Goal: Task Accomplishment & Management: Complete application form

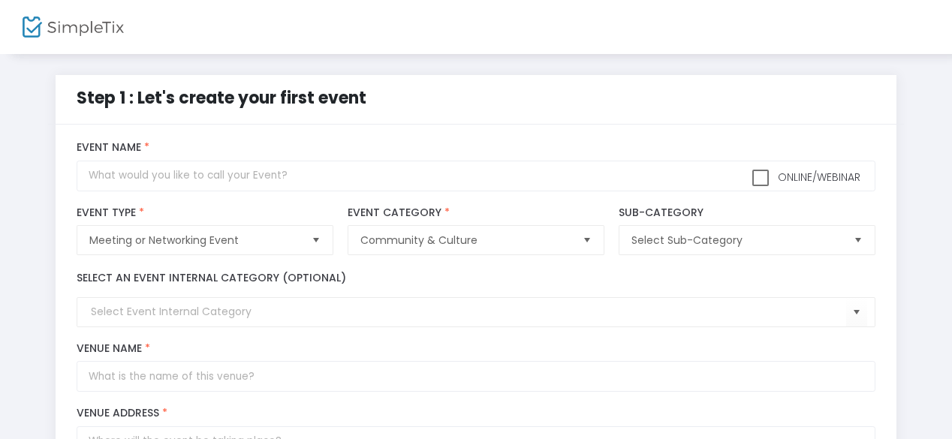
drag, startPoint x: 951, startPoint y: 145, endPoint x: 952, endPoint y: 163, distance: 18.1
click at [951, 163] on html "Processing... please wait Step 1 : Let's create your first event title : Valid …" at bounding box center [476, 219] width 952 height 439
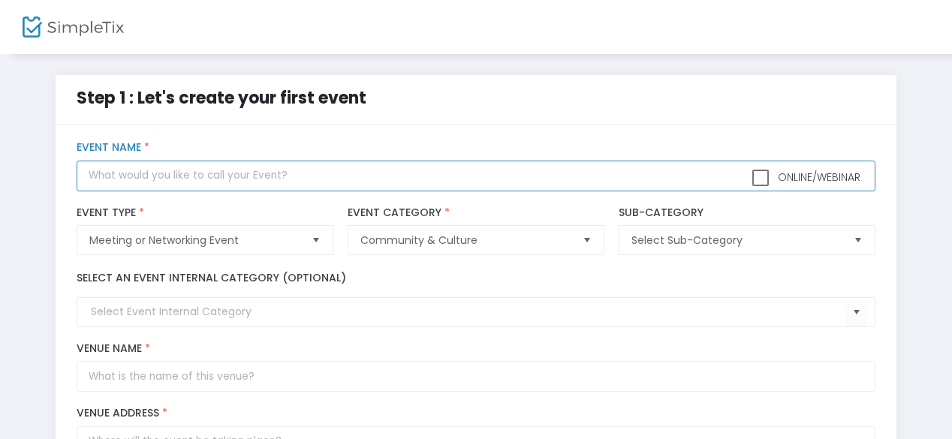
click at [301, 179] on input "text" at bounding box center [476, 176] width 798 height 31
click at [83, 179] on input "[GEOGRAPHIC_DATA] Class of 05" at bounding box center [476, 176] width 798 height 31
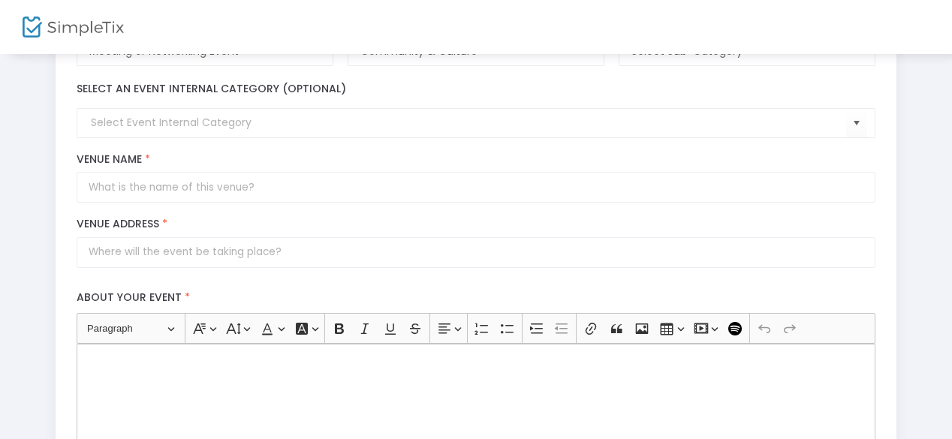
scroll to position [191, 0]
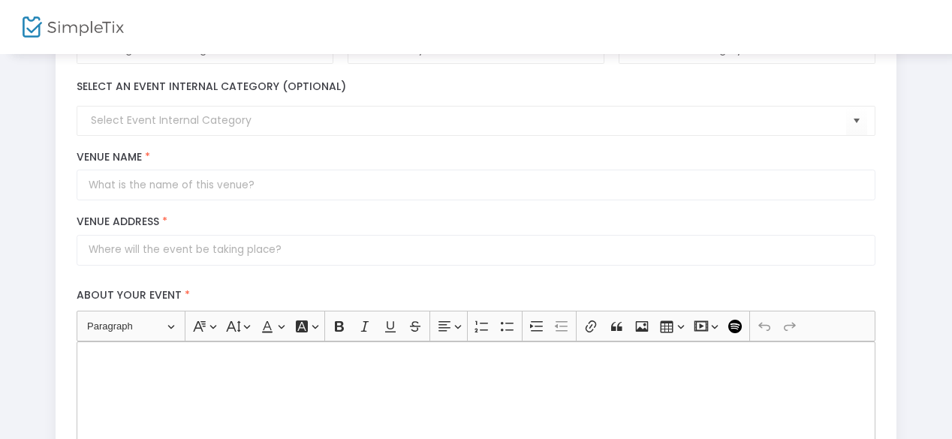
type input "20 Year Reunion of [GEOGRAPHIC_DATA] Class of 05"
click at [622, 182] on input "Venue Name *" at bounding box center [476, 185] width 798 height 31
type input "[GEOGRAPHIC_DATA]"
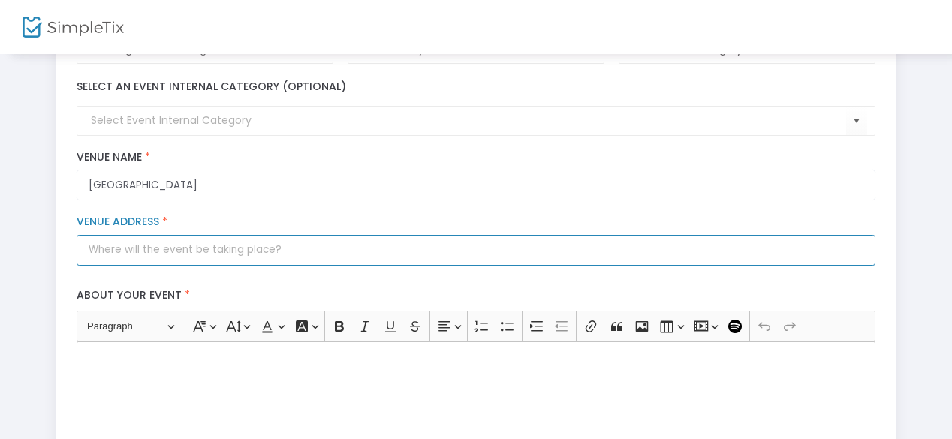
click at [585, 240] on input "Venue Address *" at bounding box center [476, 250] width 798 height 31
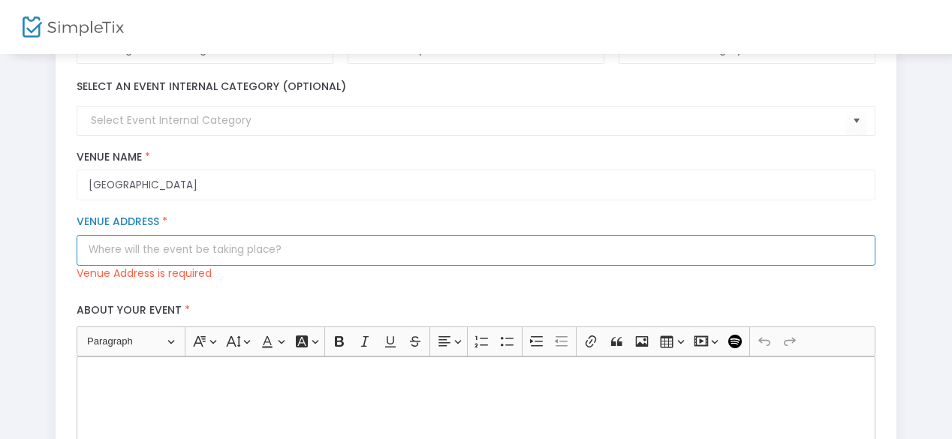
click at [336, 246] on input "Venue Address *" at bounding box center [476, 250] width 798 height 31
paste input "[STREET_ADDRESS]"
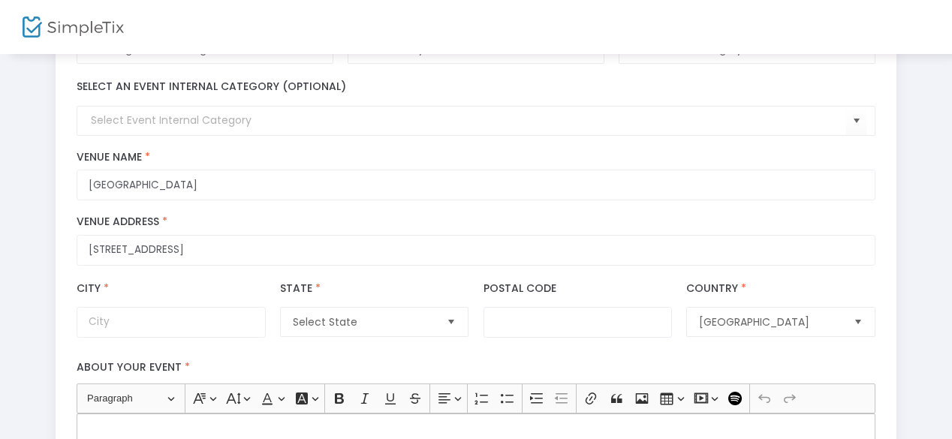
type input "[STREET_ADDRESS]"
type input "[GEOGRAPHIC_DATA]"
type input "23306"
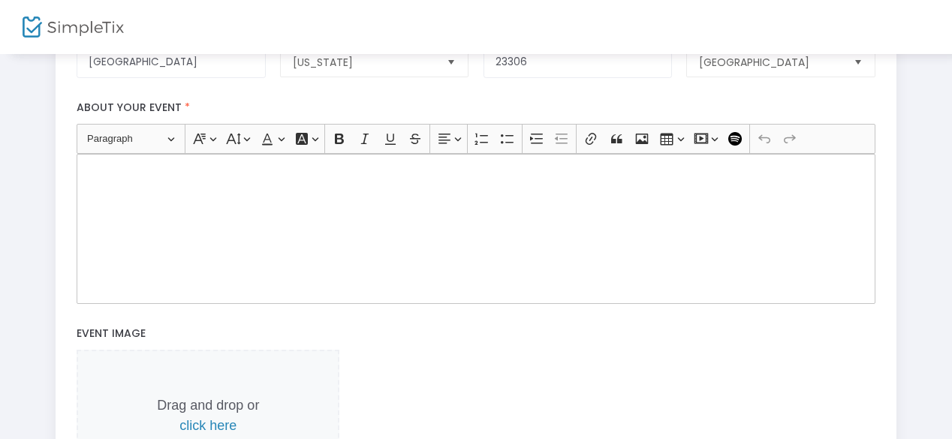
scroll to position [455, 0]
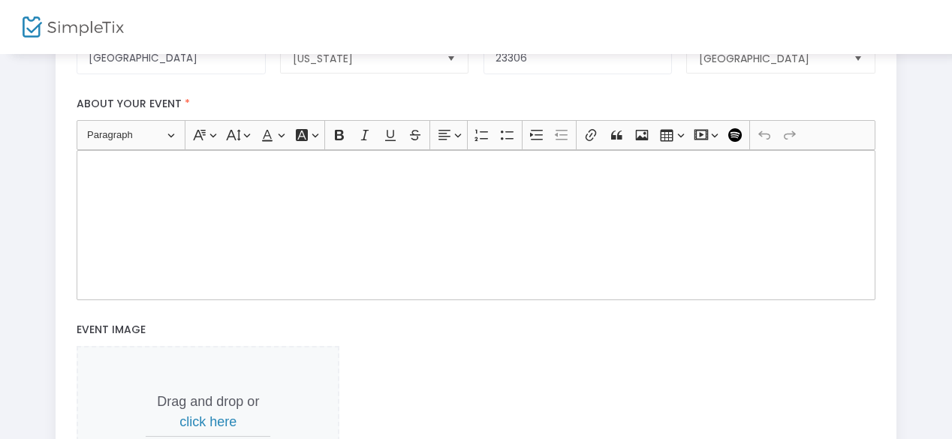
click at [604, 209] on div "Rich Text Editor, main" at bounding box center [476, 225] width 798 height 150
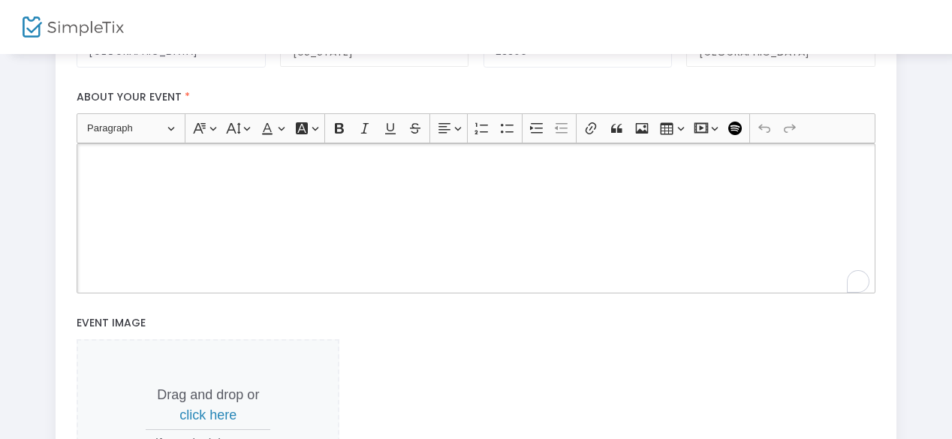
scroll to position [580, 0]
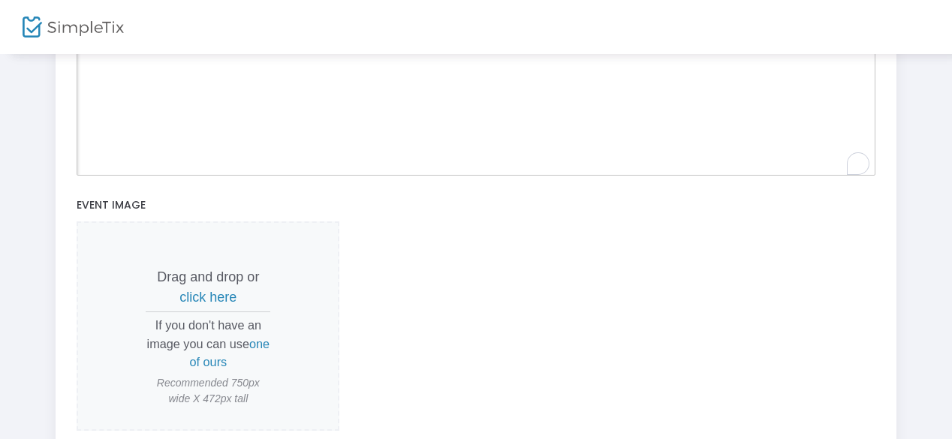
click at [204, 295] on span "click here" at bounding box center [207, 297] width 57 height 15
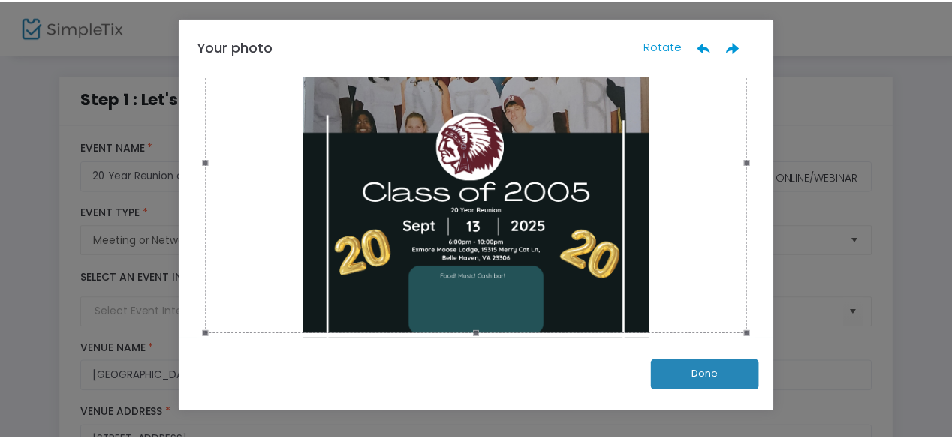
scroll to position [118, 0]
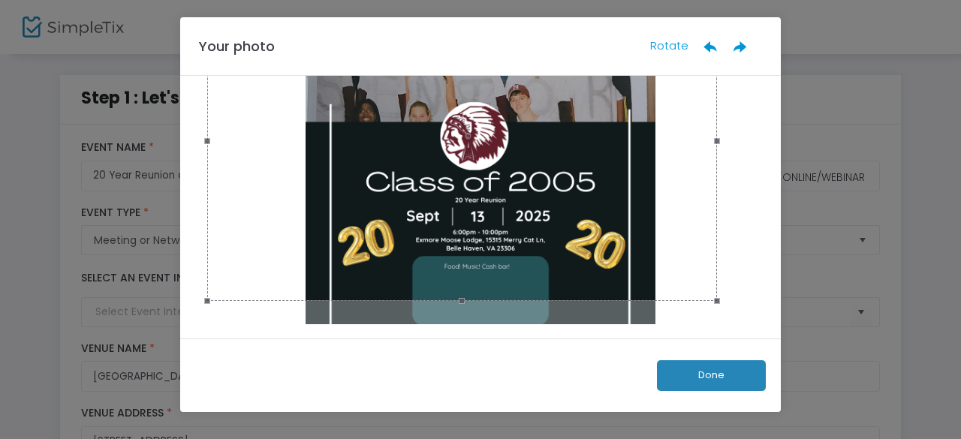
drag, startPoint x: 476, startPoint y: 322, endPoint x: 475, endPoint y: 303, distance: 19.5
click at [475, 301] on span at bounding box center [461, 301] width 493 height 17
drag, startPoint x: 475, startPoint y: 303, endPoint x: 484, endPoint y: 300, distance: 9.5
click at [484, 300] on span at bounding box center [462, 302] width 494 height 17
click at [727, 373] on button "Done" at bounding box center [711, 375] width 109 height 31
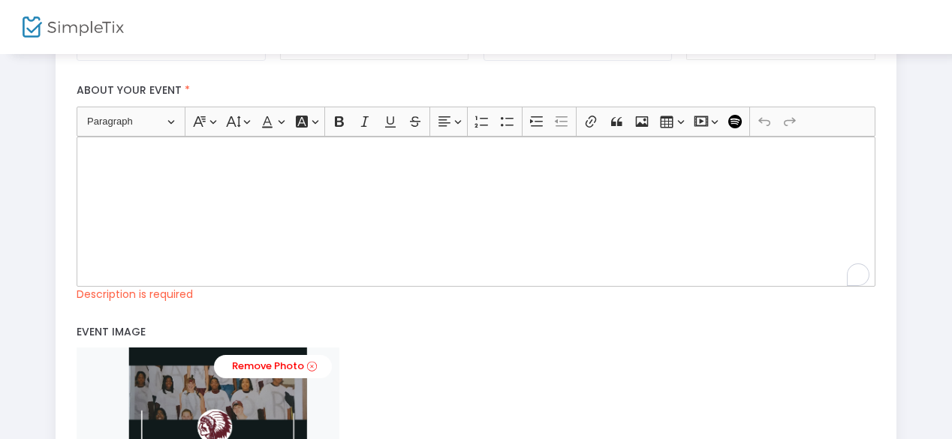
scroll to position [463, 0]
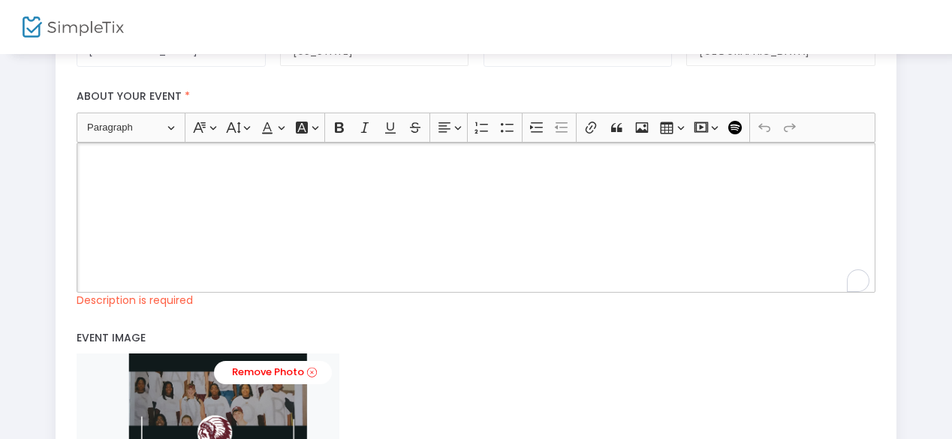
click at [691, 260] on div "Rich Text Editor, main" at bounding box center [476, 218] width 798 height 150
click at [251, 221] on div "Rich Text Editor, main" at bounding box center [476, 218] width 798 height 150
click at [338, 125] on icon "Editor toolbar" at bounding box center [339, 127] width 9 height 11
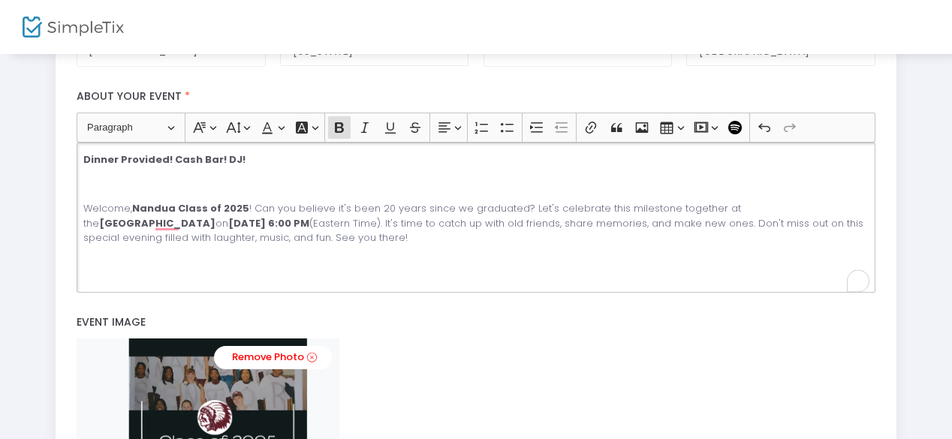
click at [174, 165] on div "Dinner Provided! Cash Bar! DJ! Welcome, Nandua Class of 2025 ! Can you believe …" at bounding box center [476, 218] width 798 height 150
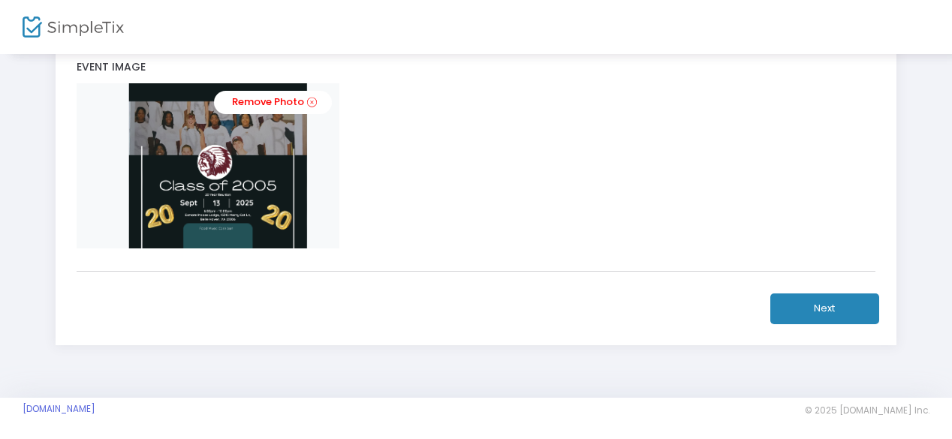
click at [824, 315] on button "Next" at bounding box center [824, 309] width 109 height 31
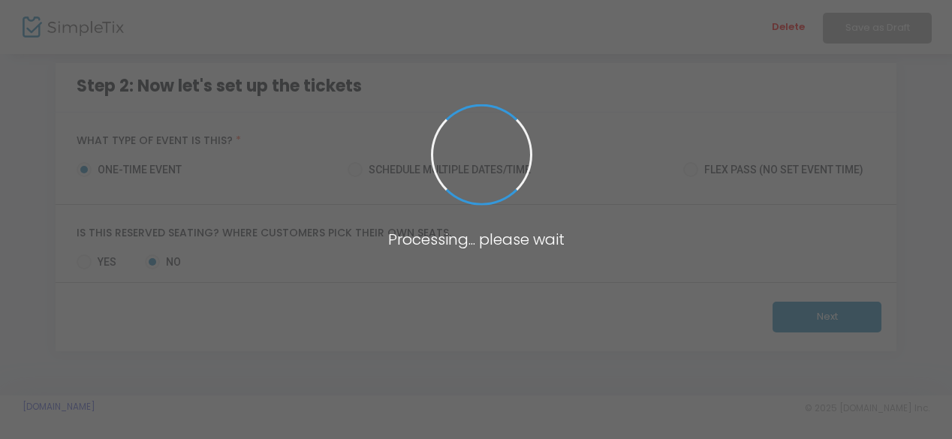
scroll to position [109, 0]
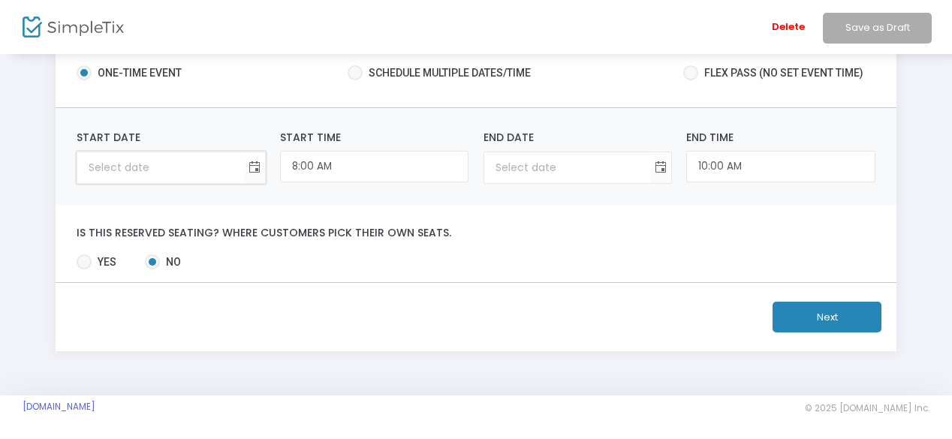
type input "month/day/year"
click at [179, 169] on input "month/day/year" at bounding box center [160, 167] width 166 height 31
click at [252, 161] on span "Toggle calendar" at bounding box center [254, 167] width 25 height 25
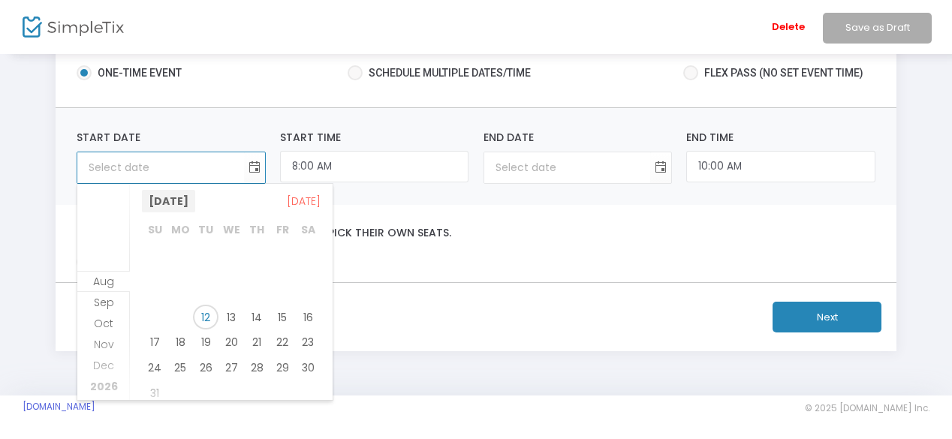
click at [189, 202] on span "[DATE]" at bounding box center [168, 201] width 53 height 23
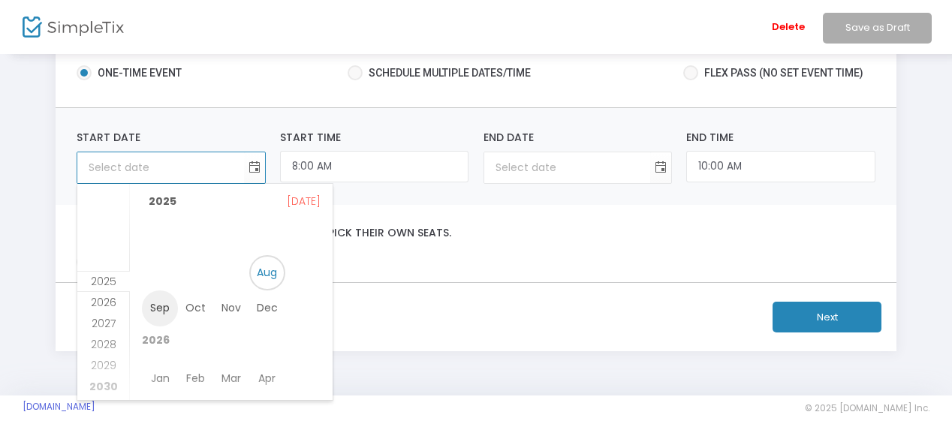
click at [151, 306] on span "Sep" at bounding box center [160, 309] width 36 height 36
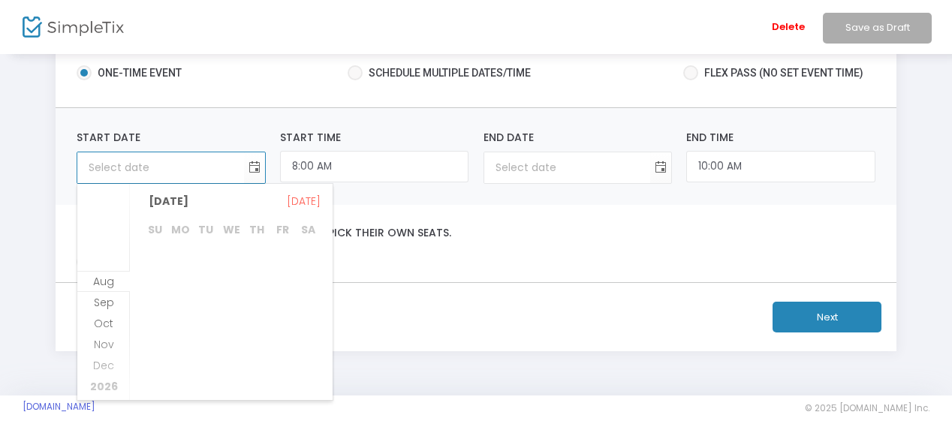
scroll to position [194, 0]
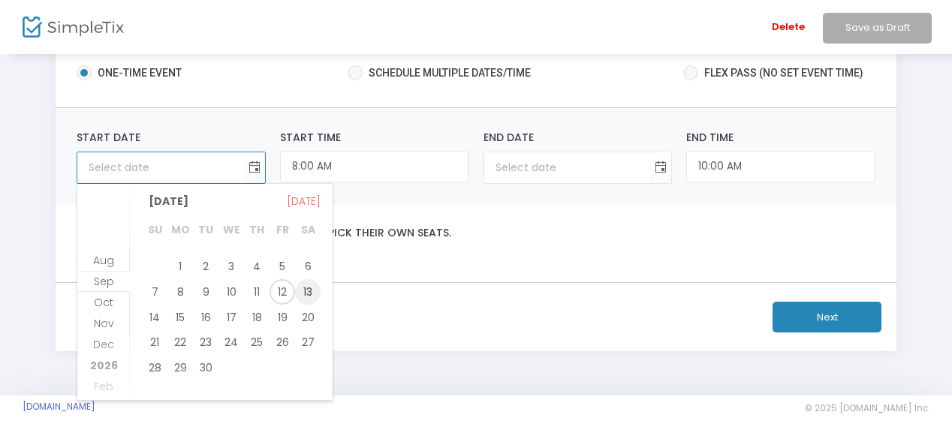
click at [302, 294] on span "13" at bounding box center [308, 292] width 26 height 26
type input "[DATE]"
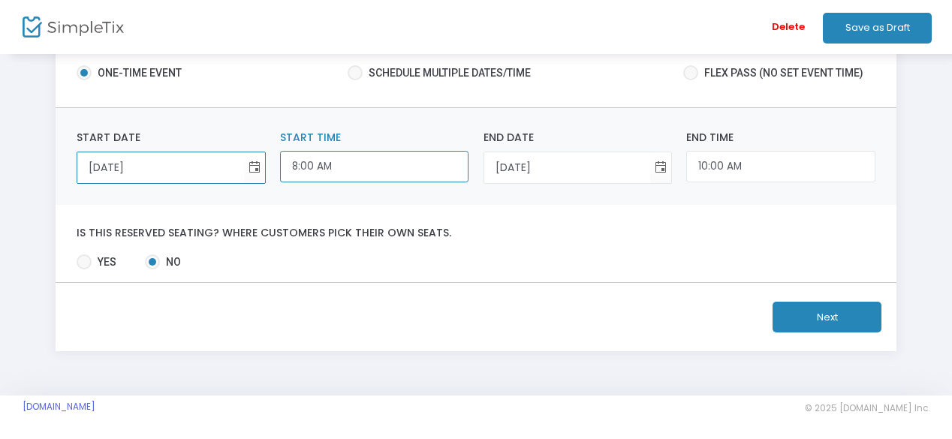
click at [363, 172] on input "8:00 AM" at bounding box center [374, 167] width 188 height 32
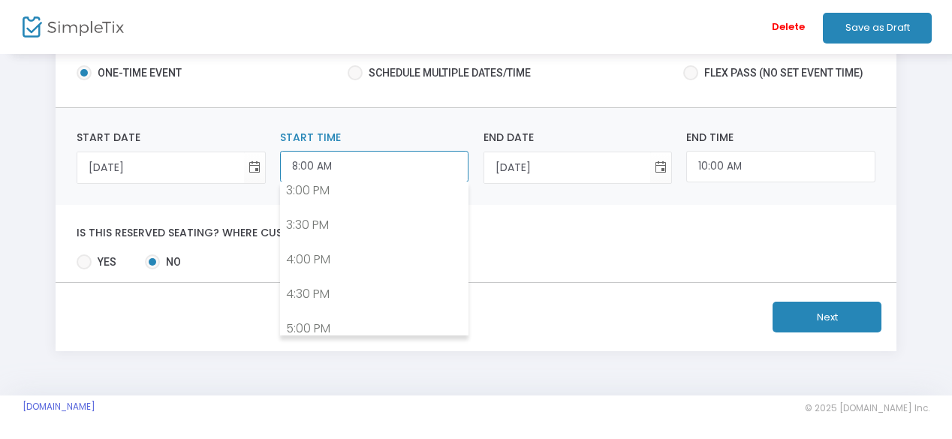
scroll to position [1162, 0]
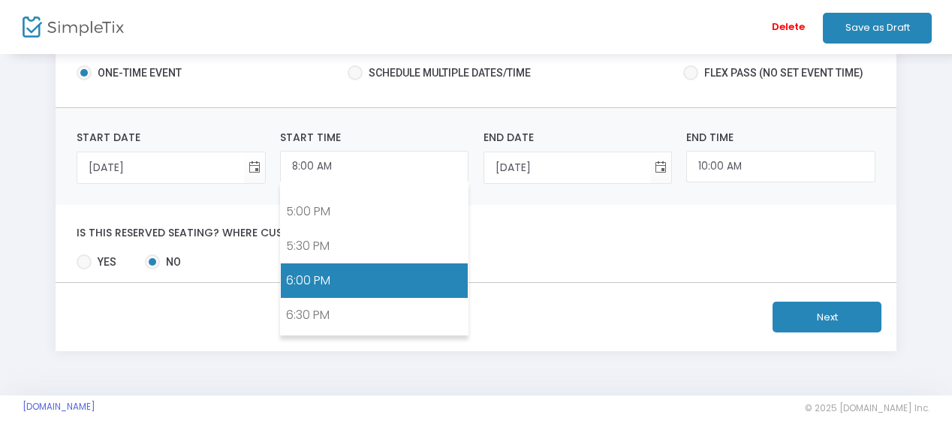
click at [420, 264] on link "6:00 PM" at bounding box center [374, 281] width 187 height 35
type input "6:00 PM"
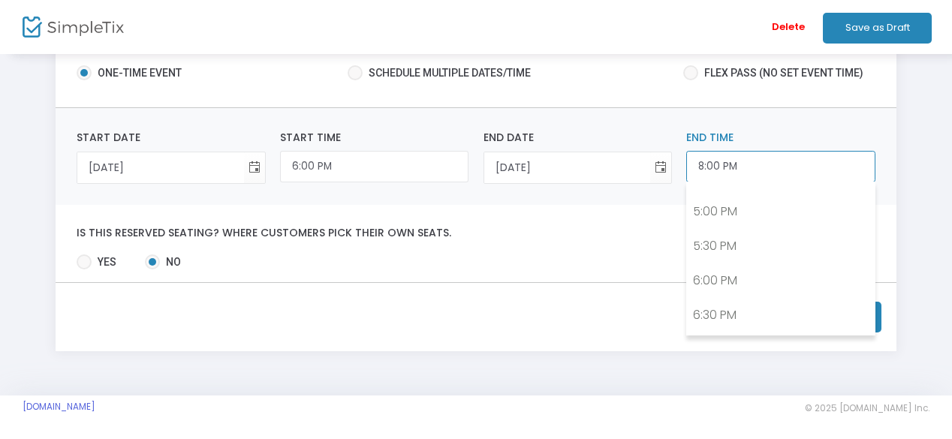
click at [749, 174] on input "8:00 PM" at bounding box center [780, 167] width 188 height 32
click at [824, 339] on link "10:00 PM" at bounding box center [780, 356] width 187 height 35
type input "10:00 PM"
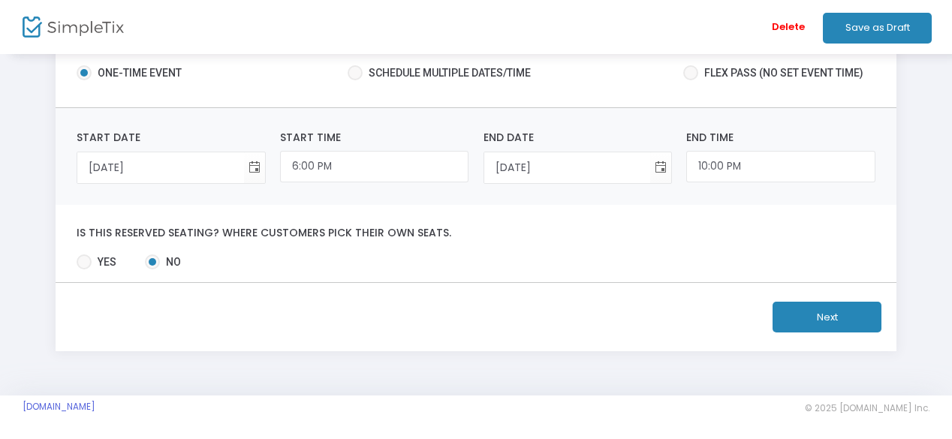
click at [839, 324] on button "Next" at bounding box center [827, 317] width 109 height 31
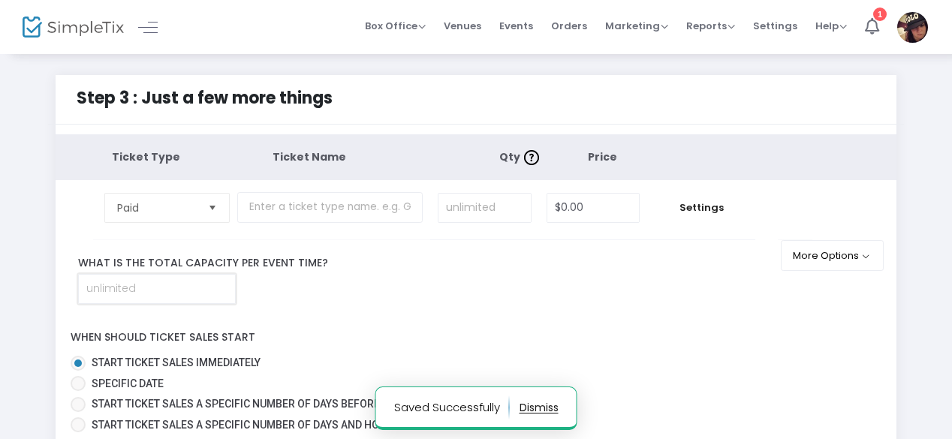
click at [151, 288] on input at bounding box center [157, 289] width 156 height 29
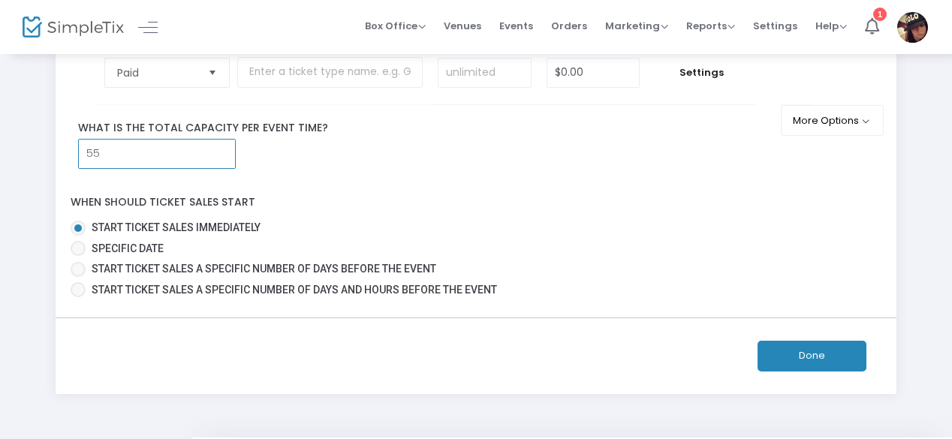
scroll to position [134, 0]
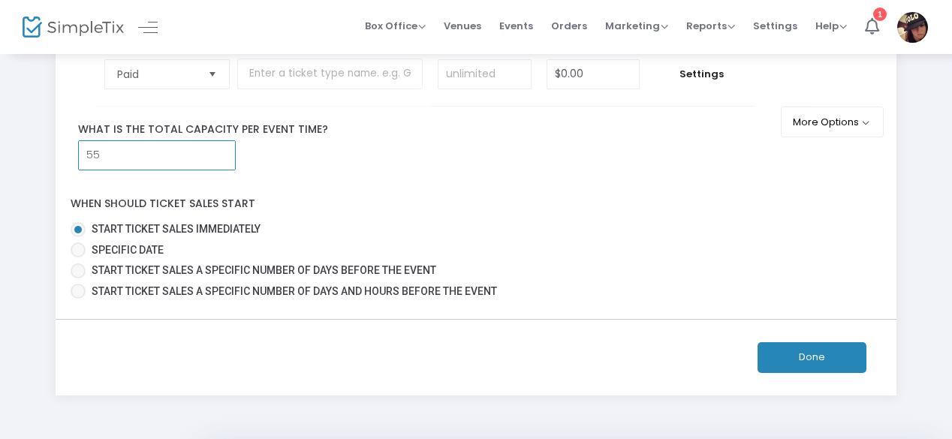
type input "55"
click at [817, 350] on button "Done" at bounding box center [812, 357] width 109 height 31
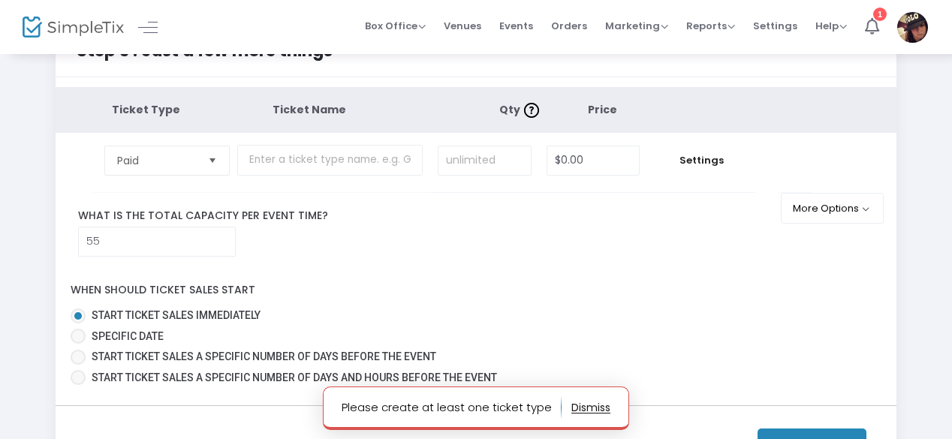
scroll to position [26, 0]
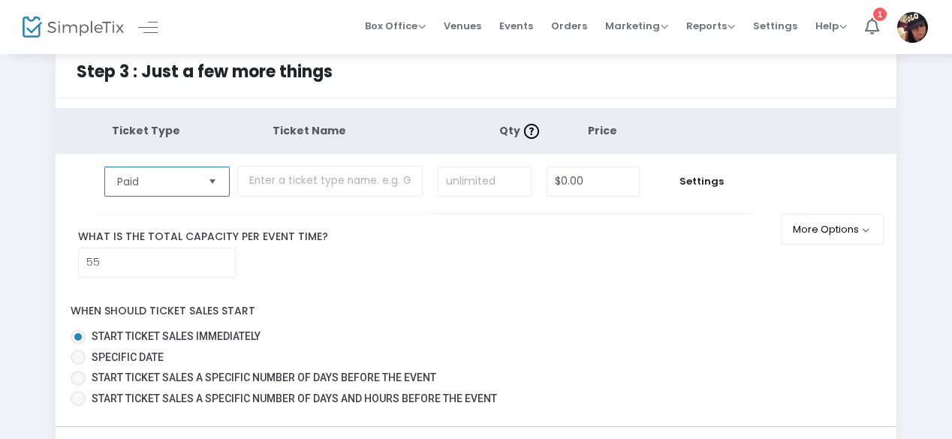
click at [195, 169] on span "Paid" at bounding box center [156, 181] width 91 height 29
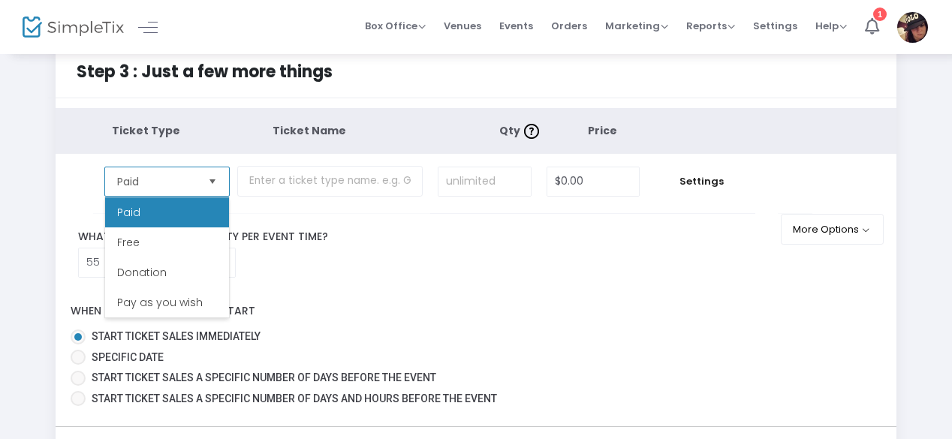
click at [195, 169] on span "Paid" at bounding box center [156, 181] width 91 height 29
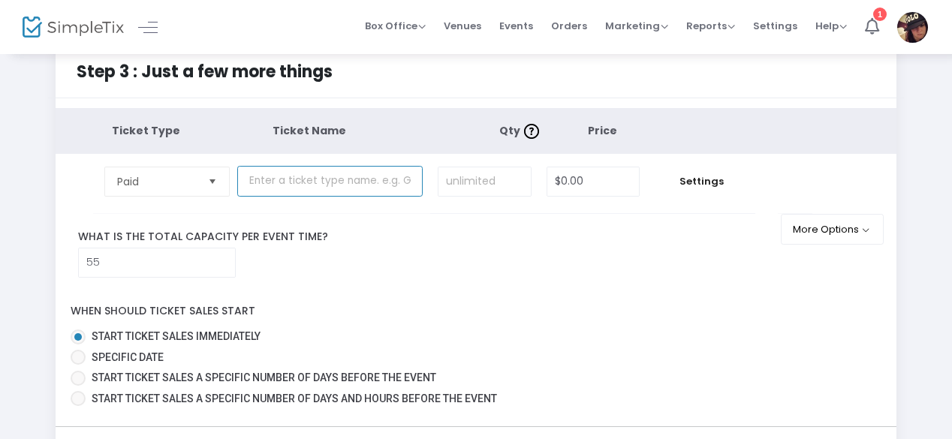
click at [377, 191] on input "text" at bounding box center [329, 181] width 185 height 31
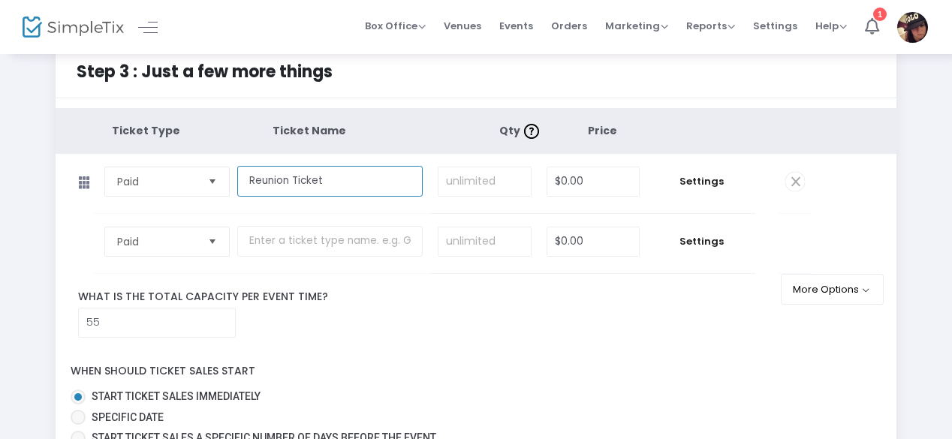
type input "Reunion Ticket"
click at [749, 152] on th at bounding box center [772, 131] width 80 height 46
click at [611, 184] on input "0" at bounding box center [593, 181] width 92 height 29
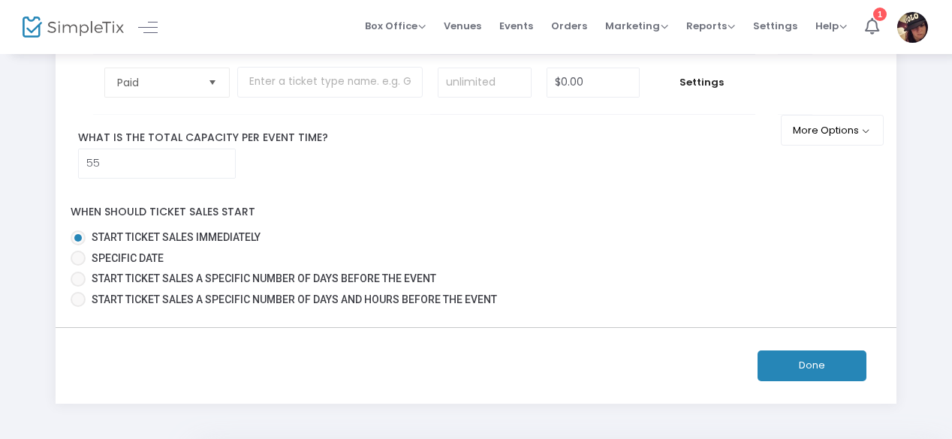
scroll to position [182, 0]
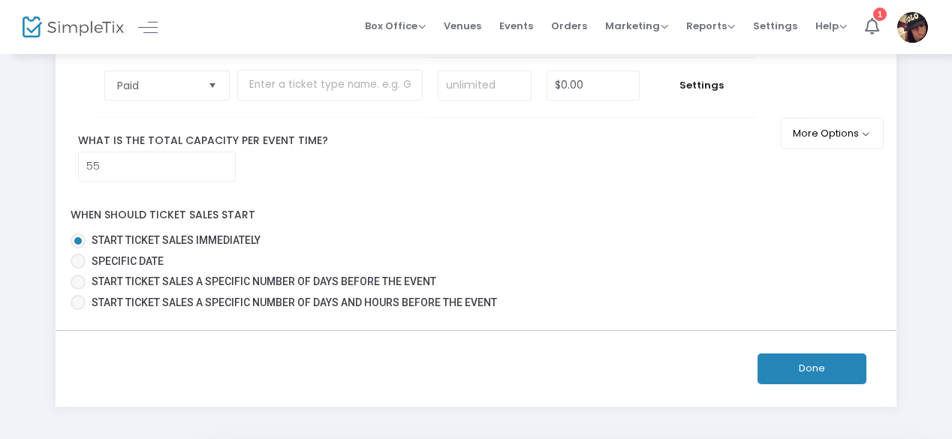
type input "$50.00"
click at [820, 364] on button "Done" at bounding box center [812, 369] width 109 height 31
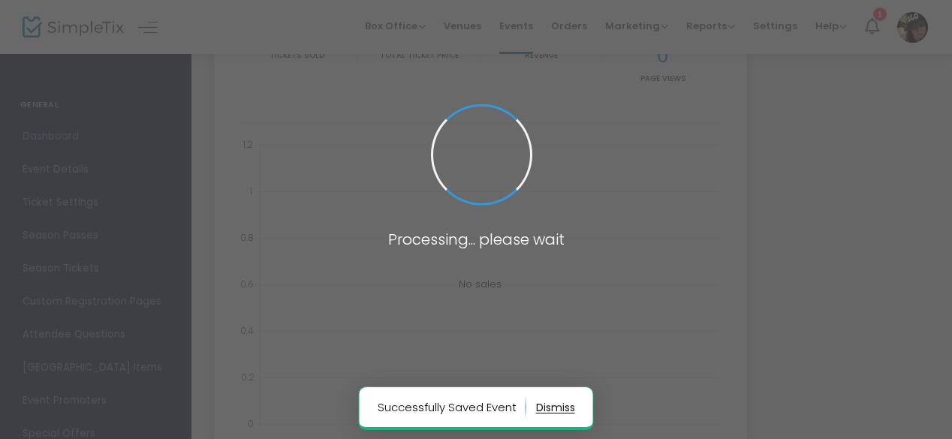
type input "[URL][DOMAIN_NAME]"
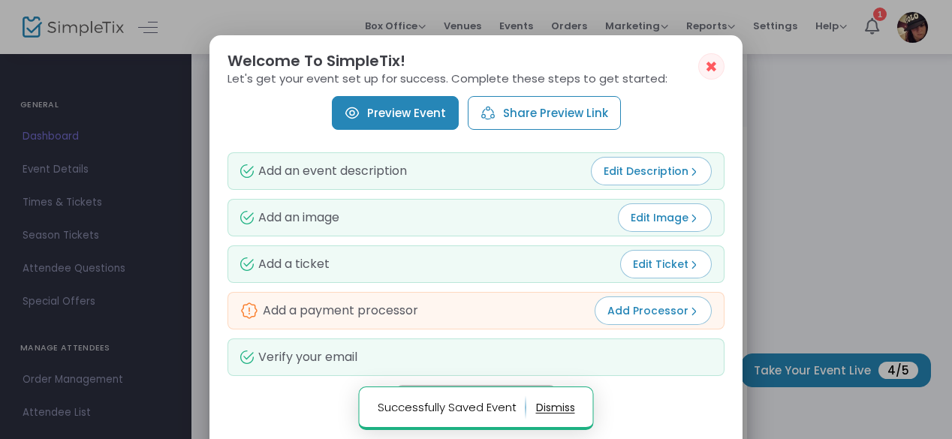
click at [672, 315] on span "Add Processor" at bounding box center [653, 310] width 92 height 15
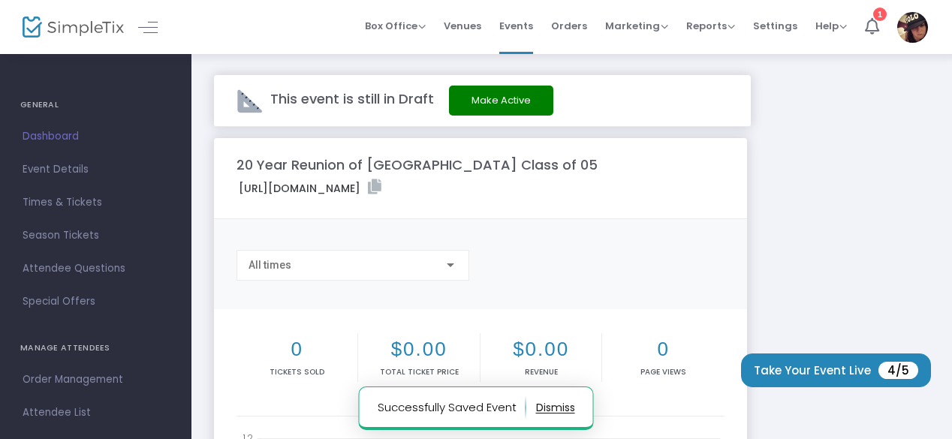
scroll to position [182, 0]
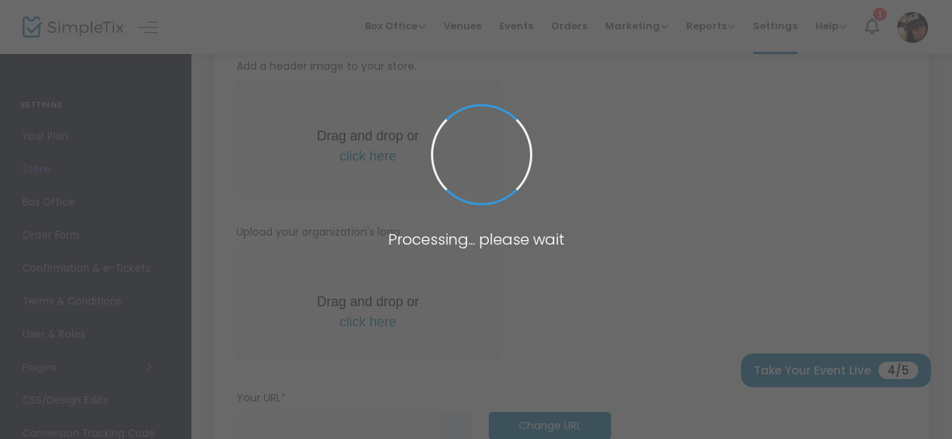
type input "[URL]"
radio input "false"
radio input "true"
type input "[GEOGRAPHIC_DATA] Reunion"
type input "7576950006"
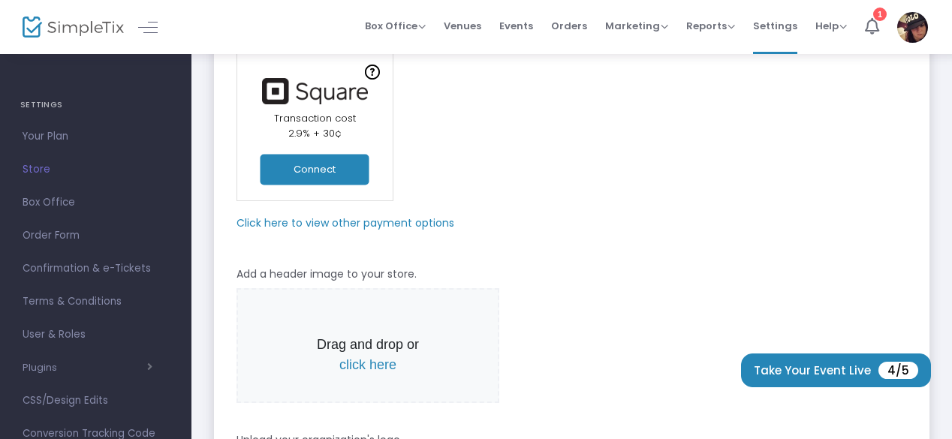
click at [329, 170] on button "Connect" at bounding box center [315, 169] width 109 height 31
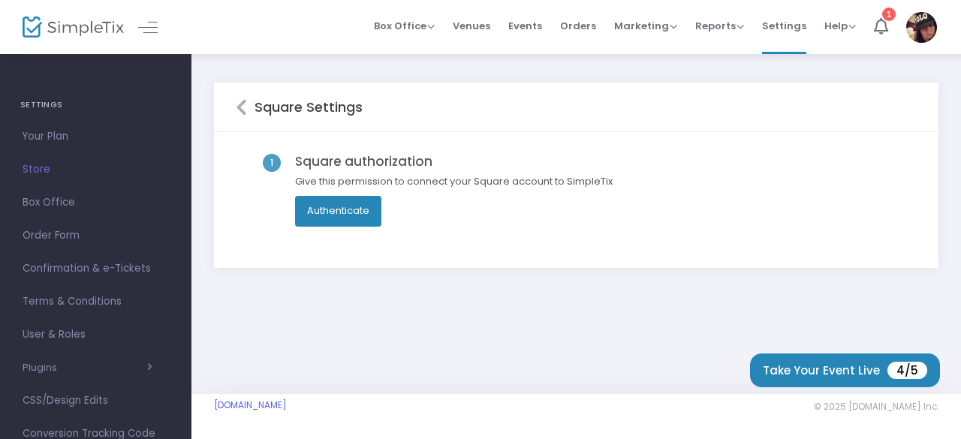
click at [342, 208] on button "Authenticate" at bounding box center [338, 211] width 86 height 30
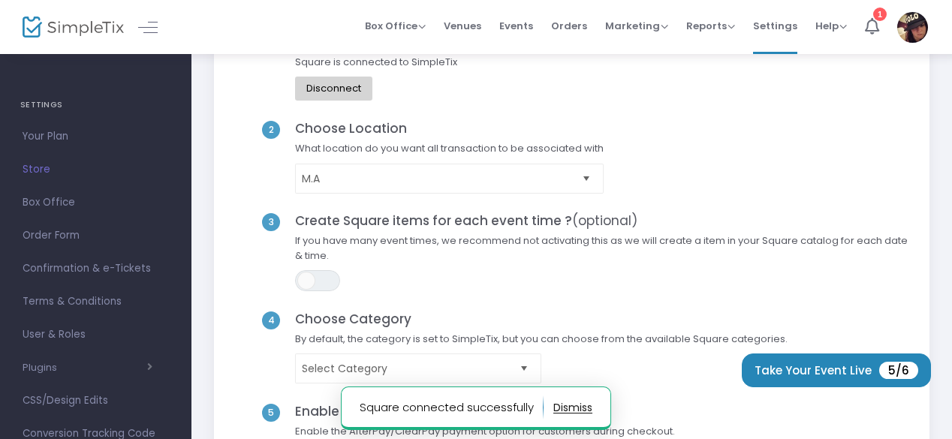
scroll to position [125, 0]
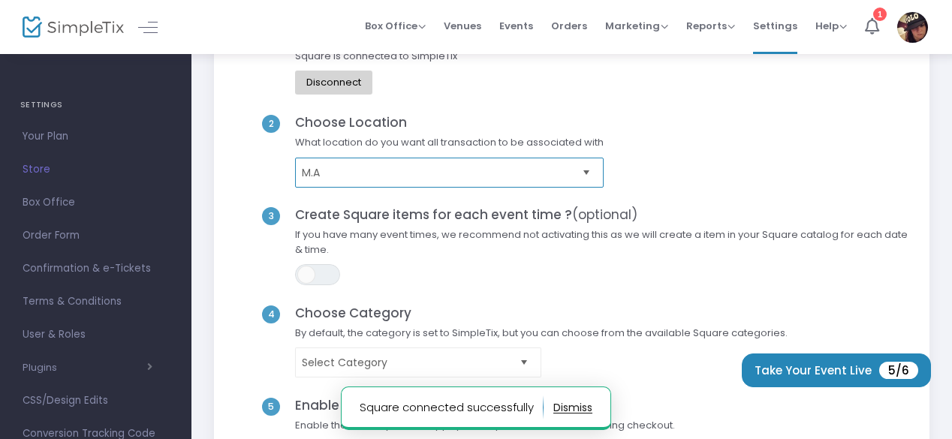
click at [490, 167] on span "M.A" at bounding box center [439, 172] width 274 height 15
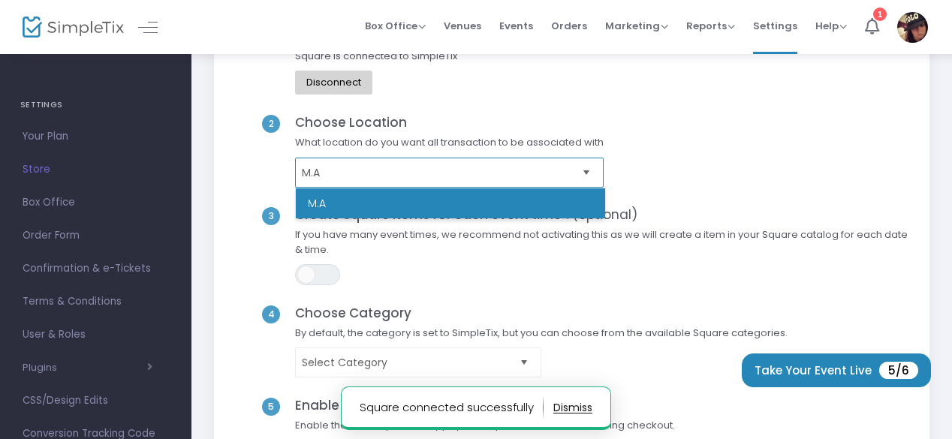
click at [490, 167] on span "M.A" at bounding box center [439, 172] width 274 height 15
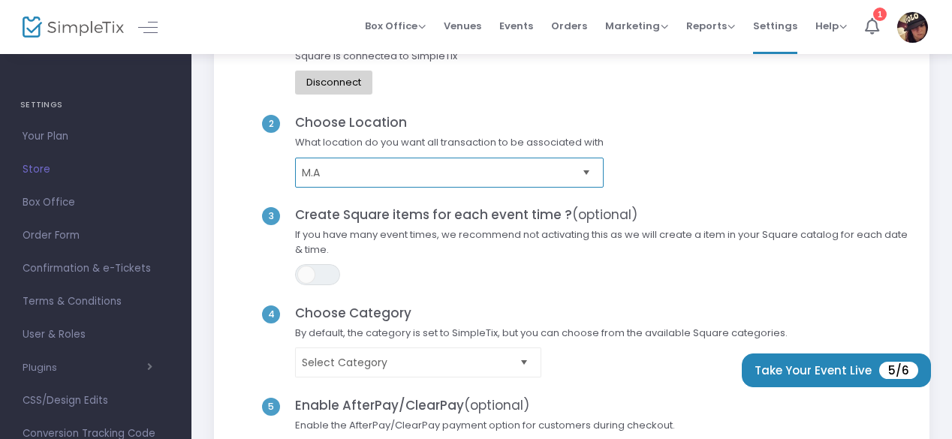
click at [322, 170] on span "M.A" at bounding box center [439, 172] width 274 height 15
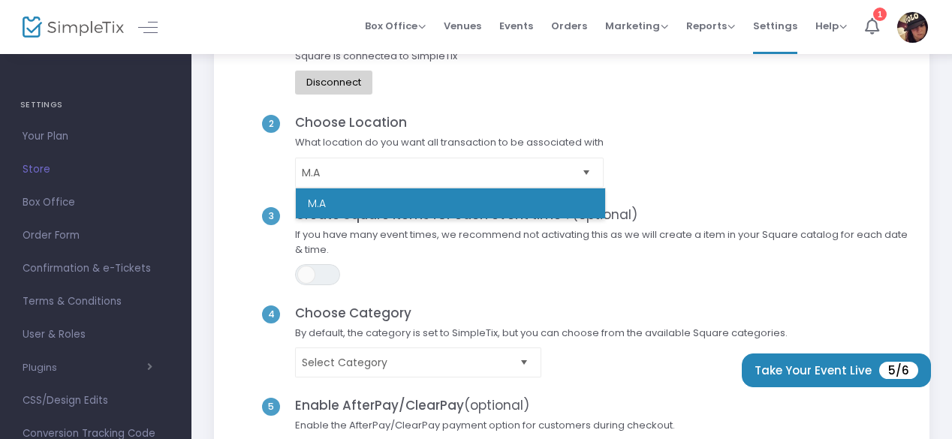
click at [712, 170] on div "2 Choose Location What location do you want all transaction to be associated wi…" at bounding box center [572, 161] width 673 height 92
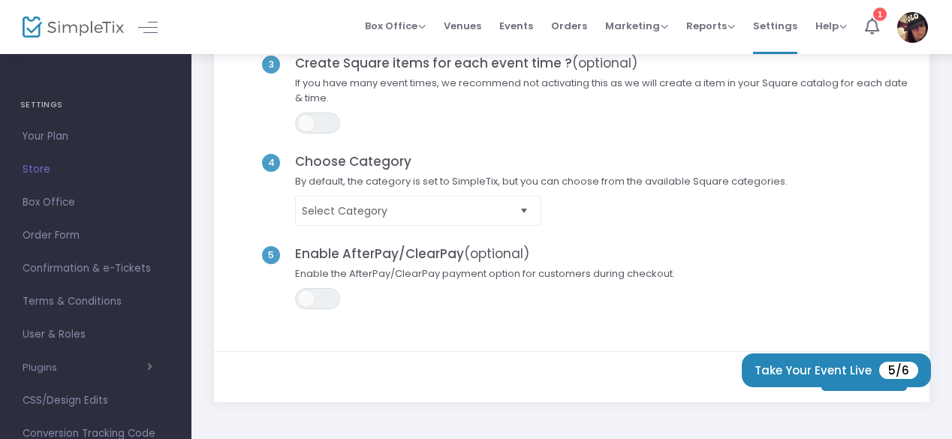
scroll to position [278, 0]
click at [492, 208] on span "Select Category" at bounding box center [408, 210] width 212 height 15
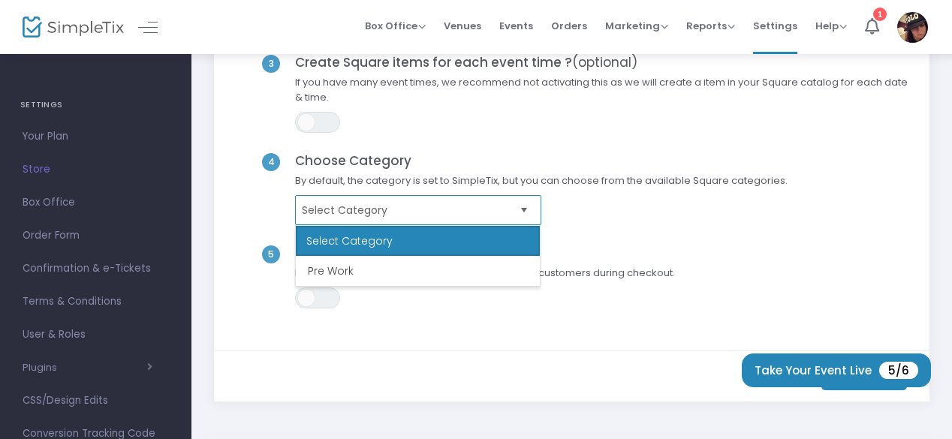
click at [492, 208] on span "Select Category" at bounding box center [408, 210] width 212 height 15
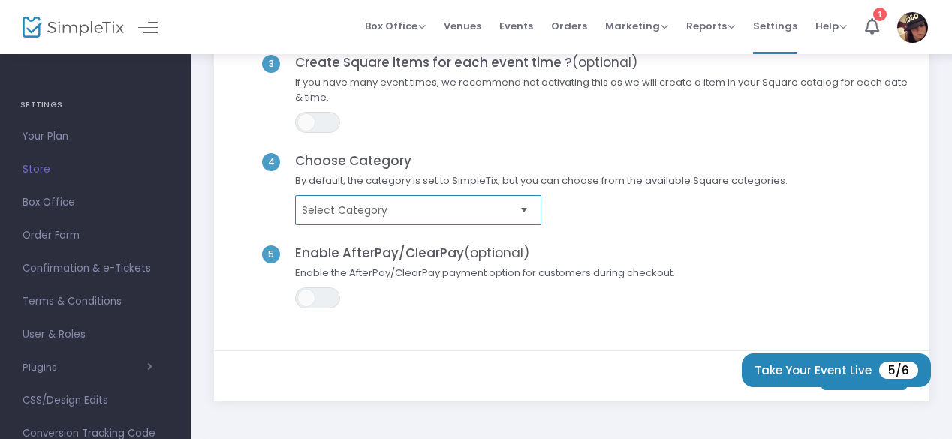
scroll to position [343, 0]
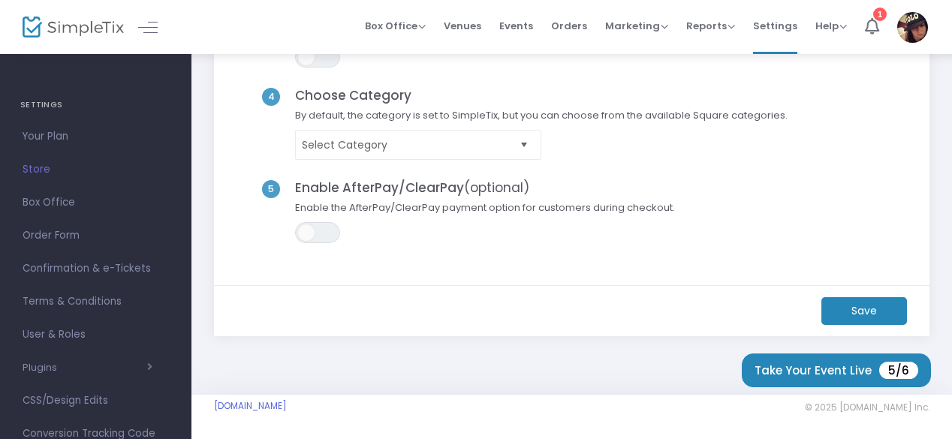
click at [865, 314] on m-button "Save" at bounding box center [864, 311] width 86 height 28
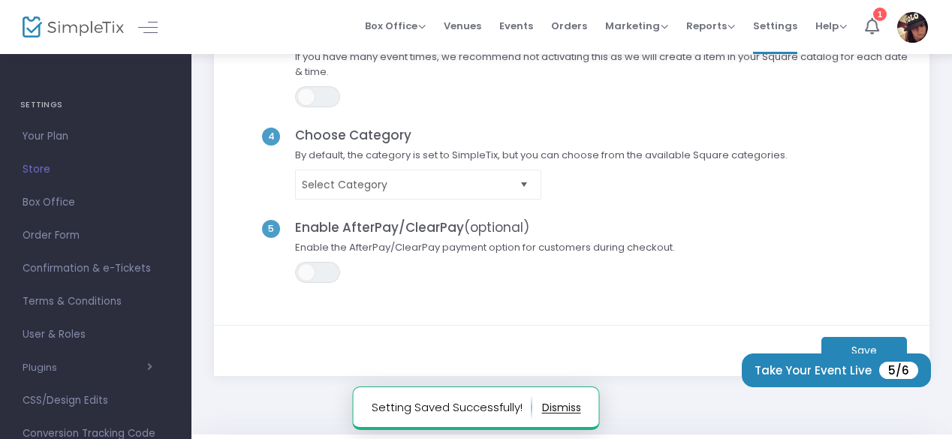
scroll to position [315, 0]
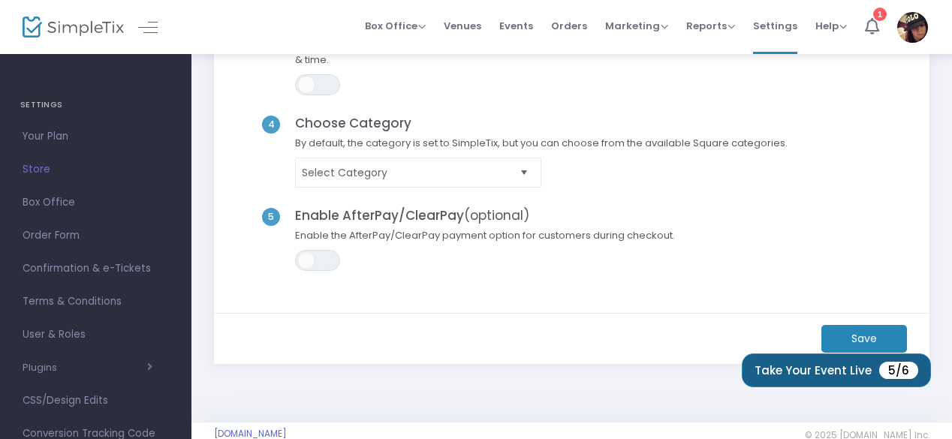
click at [843, 375] on button "Take Your Event Live 5/6" at bounding box center [836, 371] width 189 height 34
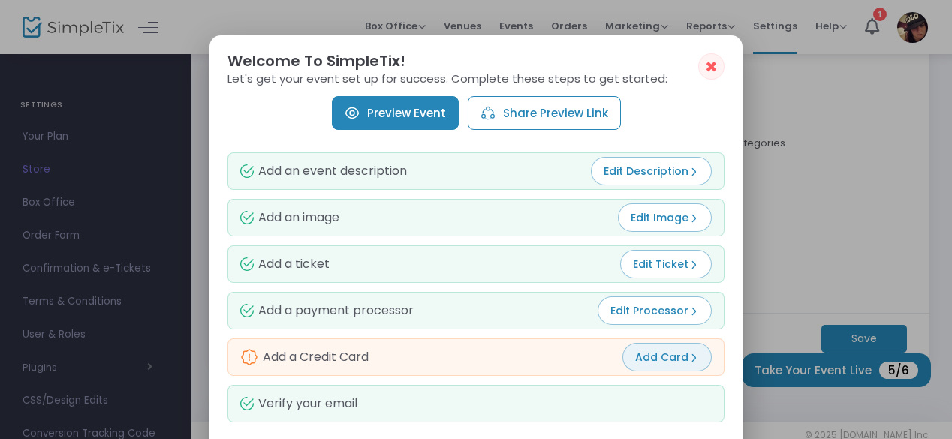
click at [684, 346] on button "Add Card" at bounding box center [666, 357] width 89 height 29
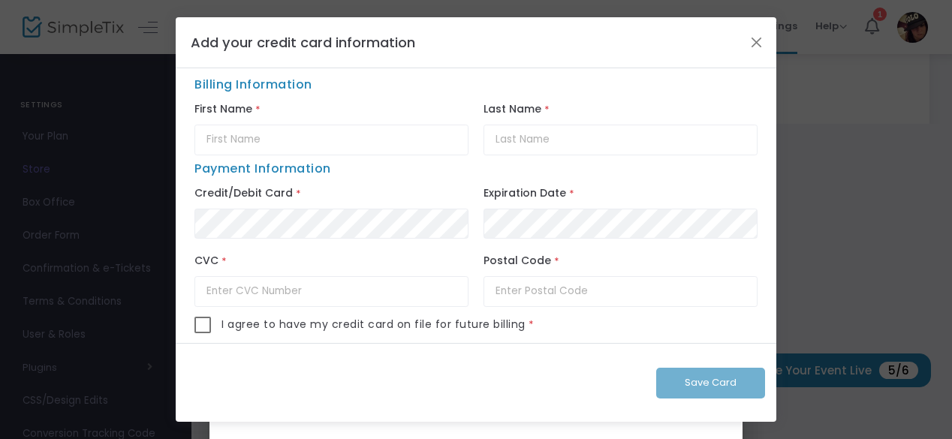
click at [752, 55] on div "Add your credit card information" at bounding box center [476, 42] width 601 height 51
click at [760, 41] on button "Close" at bounding box center [757, 42] width 20 height 20
